Goal: Transaction & Acquisition: Purchase product/service

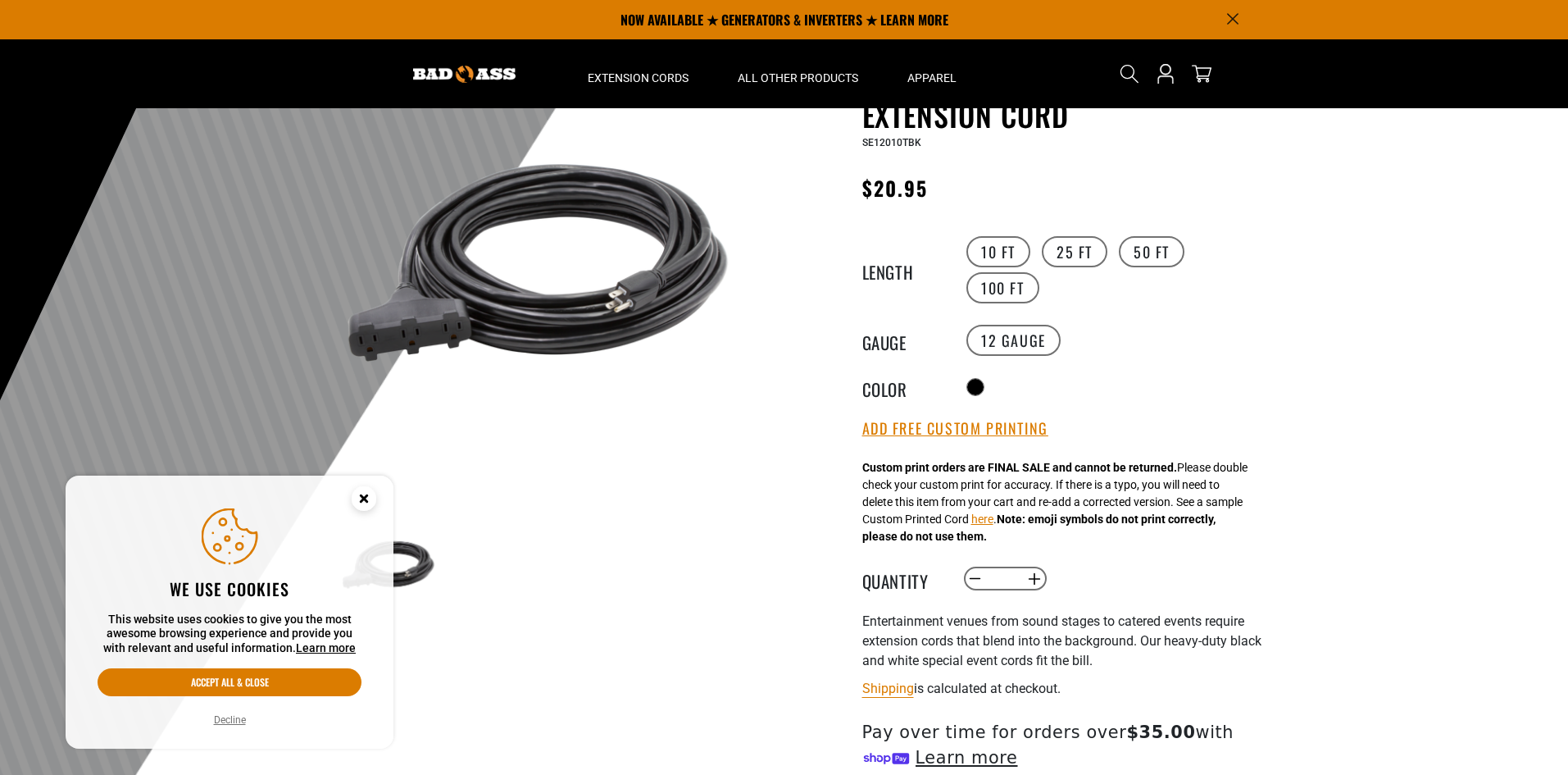
scroll to position [82, 0]
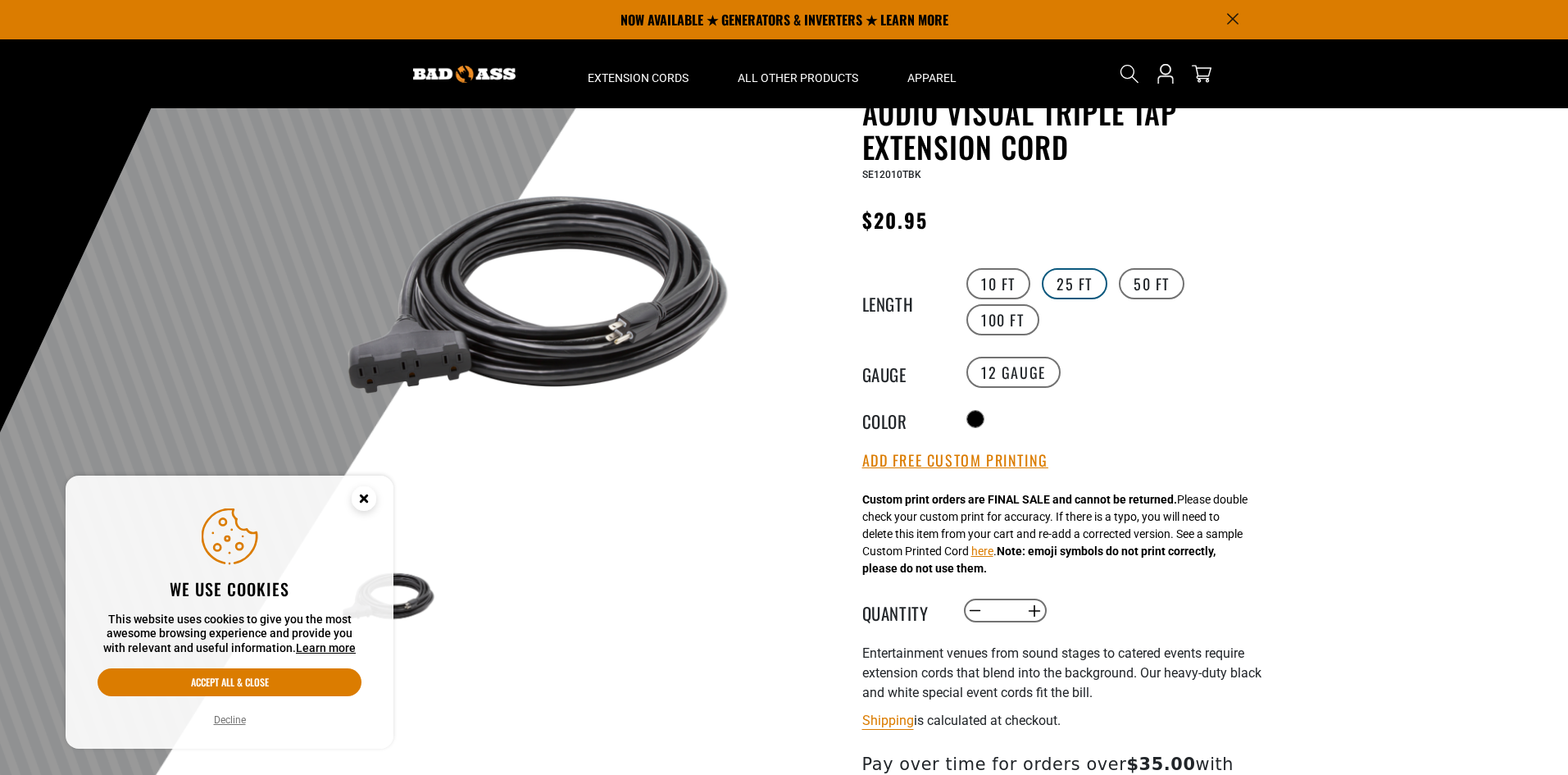
click at [1069, 288] on label "25 FT" at bounding box center [1075, 284] width 66 height 31
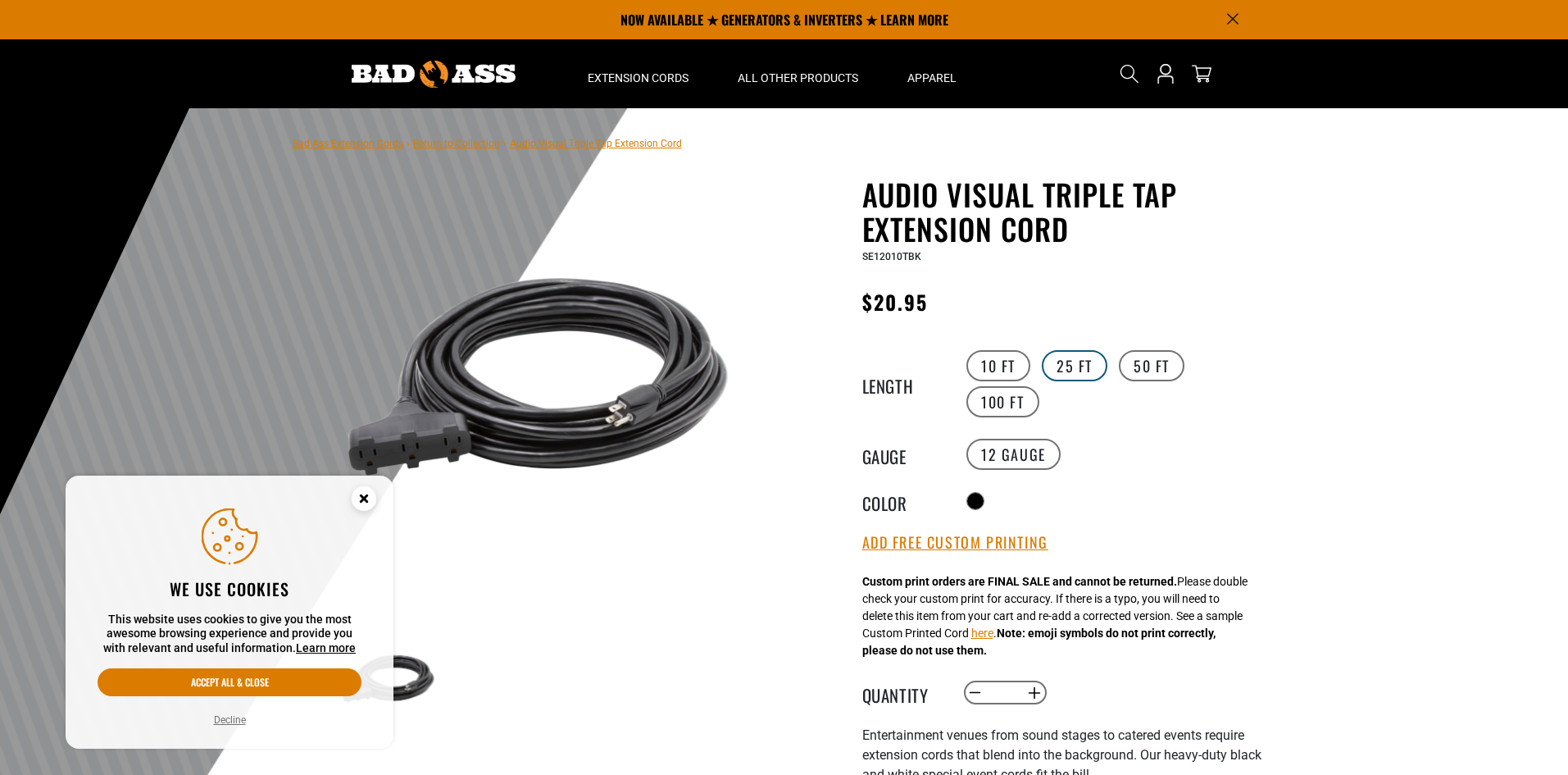
click at [1082, 363] on label "25 FT" at bounding box center [1075, 366] width 66 height 31
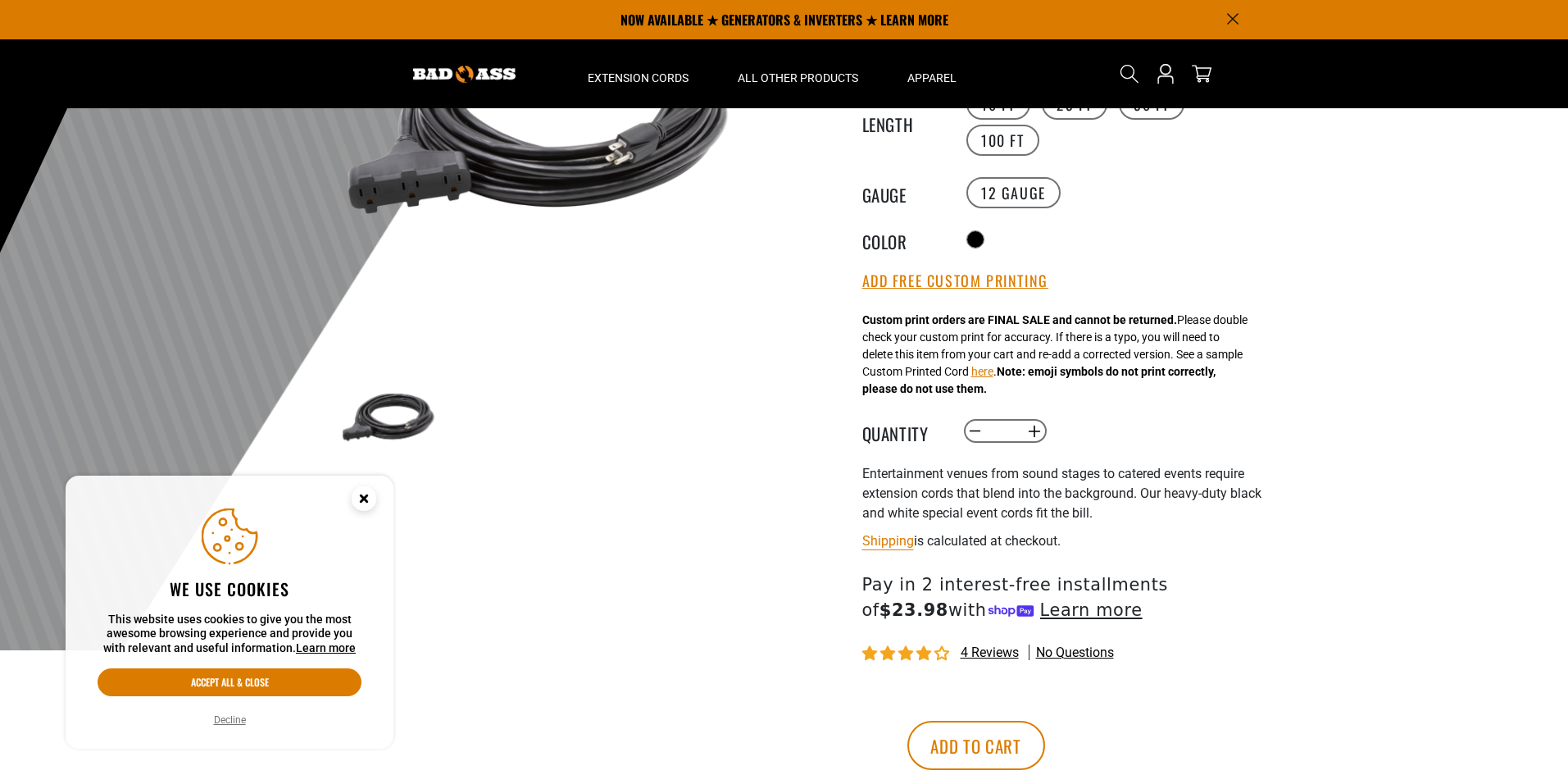
scroll to position [246, 0]
